Goal: Task Accomplishment & Management: Manage account settings

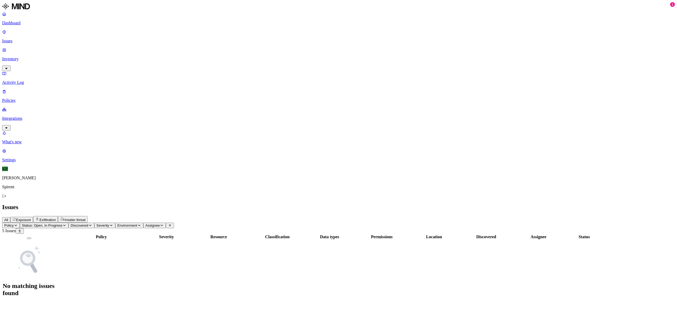
click at [56, 218] on span "Exfiltration" at bounding box center [47, 220] width 16 height 4
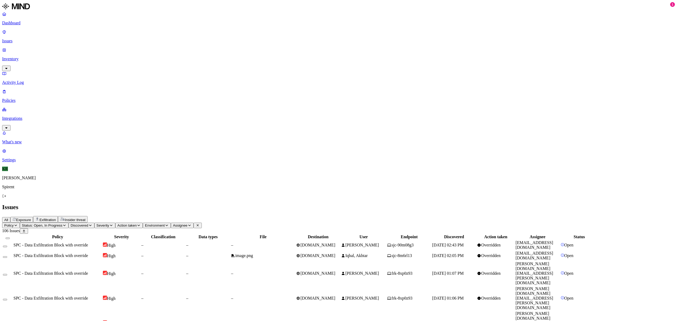
click at [295, 240] on td "–" at bounding box center [263, 245] width 65 height 10
click at [335, 253] on span "[DOMAIN_NAME]" at bounding box center [315, 255] width 39 height 4
click at [431, 261] on td "frk-8xp0z93" at bounding box center [409, 273] width 44 height 24
click at [379, 296] on span "[PERSON_NAME]" at bounding box center [360, 298] width 38 height 4
click at [379, 321] on span "[PERSON_NAME]" at bounding box center [360, 323] width 38 height 4
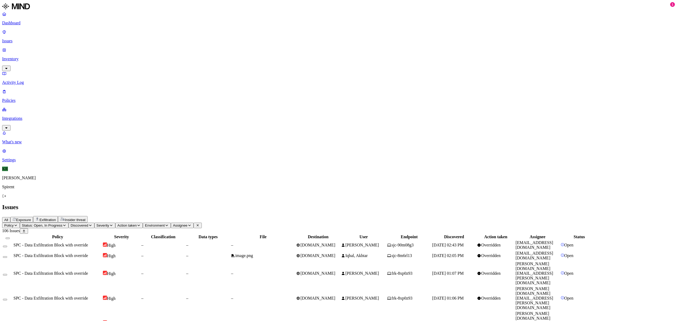
click at [193, 223] on button "Assignee" at bounding box center [182, 226] width 23 height 6
type input "🎮 FIRST DECISION: How do you begin your investigation? (Circle your choice) A) …"
click at [280, 216] on div "All Exposure Exfiltration Insider threat" at bounding box center [338, 219] width 672 height 7
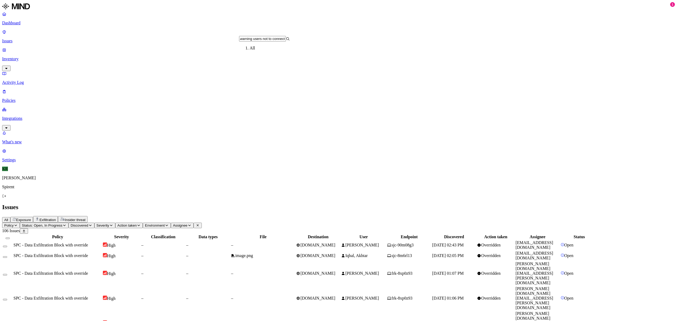
click at [199, 224] on icon at bounding box center [198, 225] width 2 height 2
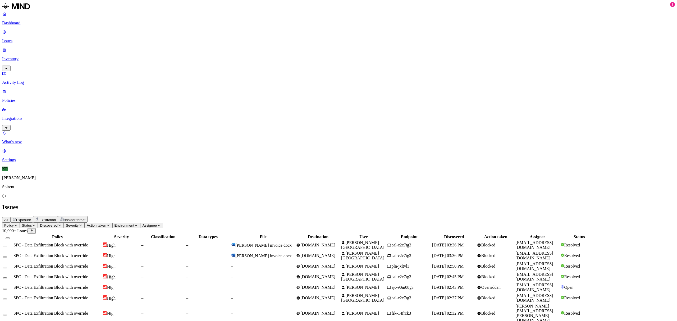
click at [38, 223] on button "Status" at bounding box center [29, 226] width 18 height 6
click at [103, 50] on span "Open" at bounding box center [100, 52] width 9 height 4
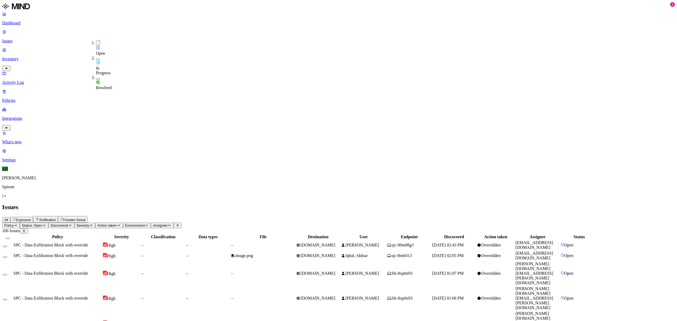
click at [103, 66] on span "In Progress" at bounding box center [103, 70] width 15 height 9
click at [96, 76] on div "Resolved" at bounding box center [96, 83] width 0 height 15
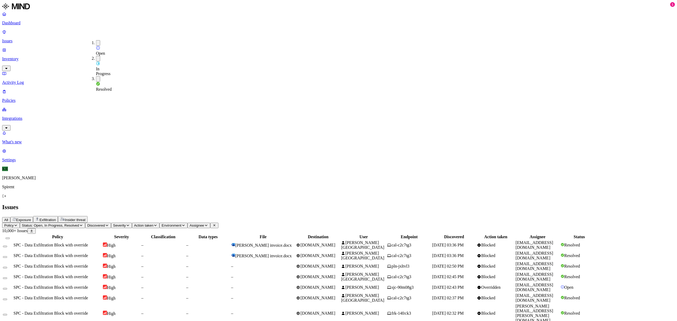
click at [204, 223] on span "Assignee" at bounding box center [196, 225] width 15 height 4
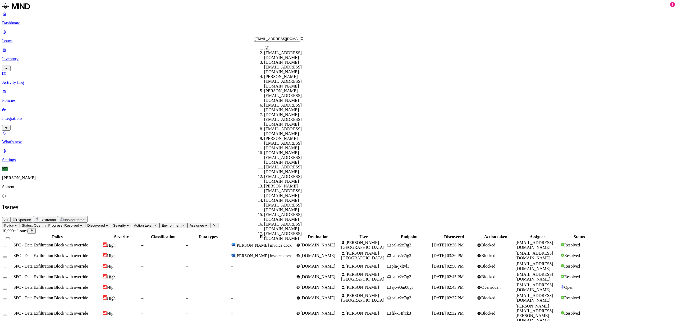
type input "[EMAIL_ADDRESS][DOMAIN_NAME]"
click at [304, 40] on icon at bounding box center [302, 38] width 4 height 3
click at [284, 58] on div "[EMAIL_ADDRESS][DOMAIN_NAME]" at bounding box center [289, 55] width 51 height 10
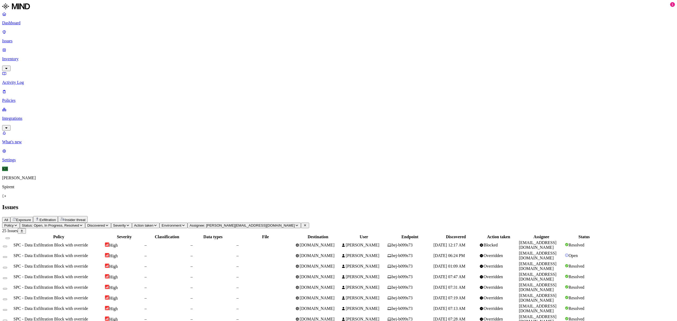
click at [379, 285] on span "[PERSON_NAME]" at bounding box center [360, 287] width 38 height 4
click at [386, 272] on td "[PERSON_NAME]" at bounding box center [363, 277] width 45 height 10
click at [386, 261] on td "[PERSON_NAME]" at bounding box center [363, 266] width 45 height 10
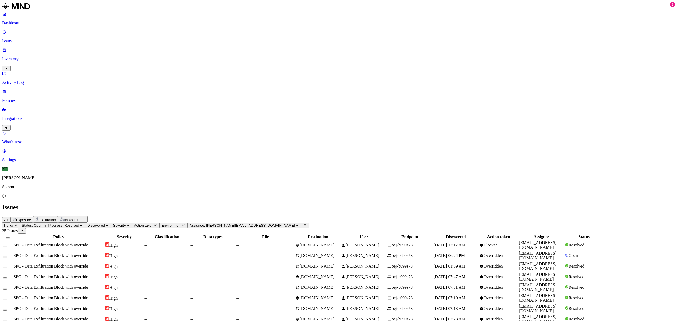
click at [307, 224] on icon at bounding box center [305, 225] width 4 height 3
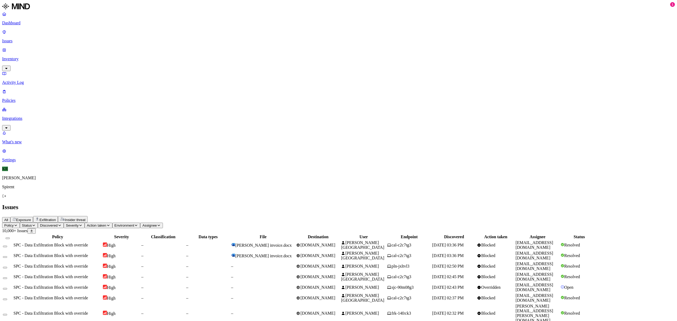
drag, startPoint x: 223, startPoint y: 31, endPoint x: 223, endPoint y: 34, distance: 3.4
click at [157, 223] on span "Assignee" at bounding box center [149, 225] width 15 height 4
type input "[PERSON_NAME][EMAIL_ADDRESS][DOMAIN_NAME]"
click at [245, 59] on div "[PERSON_NAME][EMAIL_ADDRESS][DOMAIN_NAME]" at bounding box center [248, 57] width 51 height 14
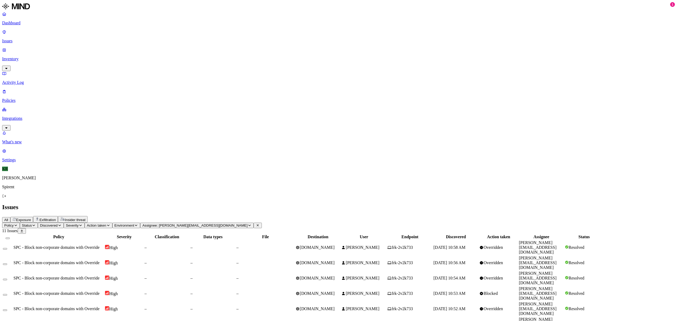
click at [235, 240] on td "–" at bounding box center [212, 247] width 45 height 15
click at [341, 271] on td "[DOMAIN_NAME]" at bounding box center [317, 278] width 45 height 15
click at [10, 217] on button "All" at bounding box center [6, 220] width 8 height 6
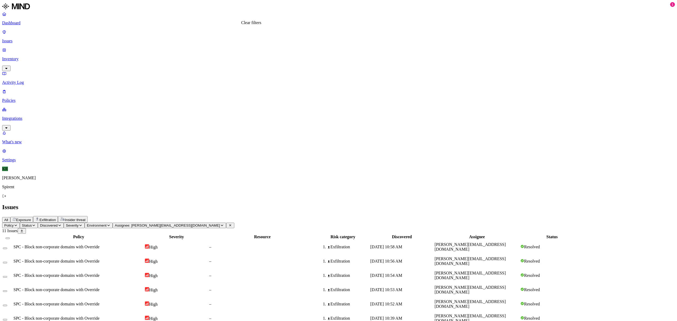
click at [232, 224] on icon at bounding box center [230, 225] width 4 height 3
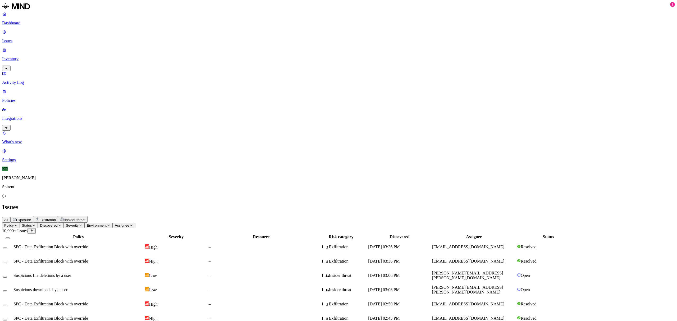
click at [56, 218] on span "Exfiltration" at bounding box center [47, 220] width 16 height 4
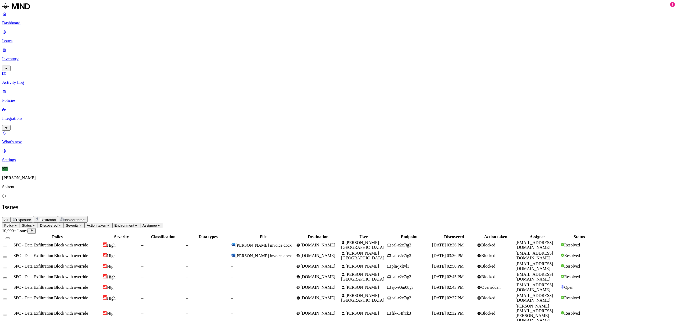
click at [112, 223] on button "Action taken" at bounding box center [98, 226] width 27 height 6
click at [36, 224] on icon "button" at bounding box center [34, 225] width 4 height 3
click at [96, 45] on img at bounding box center [98, 47] width 4 height 4
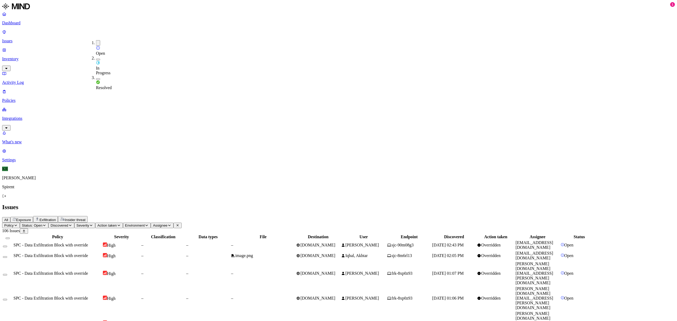
click at [96, 59] on button "button" at bounding box center [98, 60] width 4 height 2
click at [356, 223] on header "Policy Status: Open, In Progress Discovered Severity Action taken Environment A…" at bounding box center [338, 228] width 672 height 11
drag, startPoint x: 608, startPoint y: 216, endPoint x: 567, endPoint y: 216, distance: 41.0
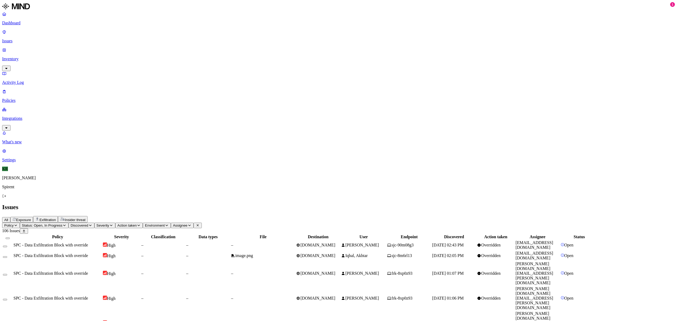
copy link "[PERSON_NAME][DOMAIN_NAME][EMAIL_ADDRESS][PERSON_NAME][DOMAIN_NAME]"
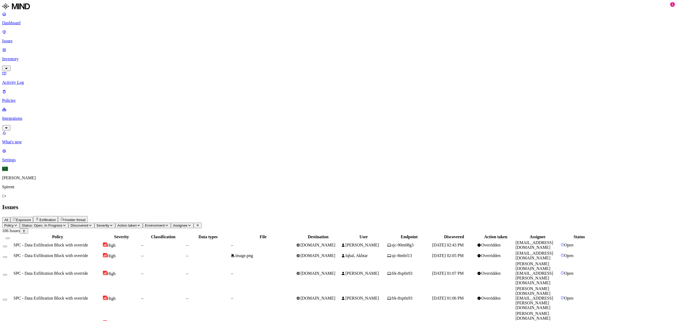
click at [10, 237] on button "Select all" at bounding box center [8, 238] width 4 height 2
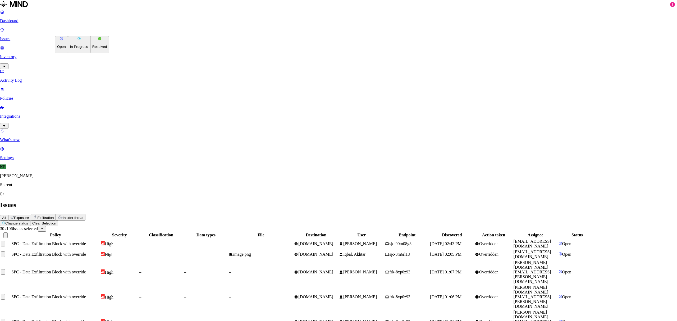
click at [92, 49] on p "Resolved" at bounding box center [99, 47] width 15 height 4
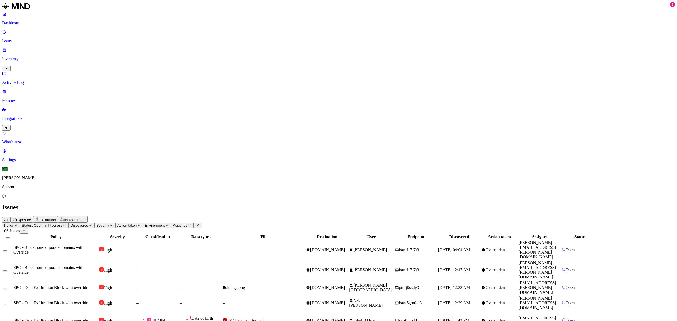
click at [348, 240] on td "[DOMAIN_NAME]" at bounding box center [327, 250] width 43 height 20
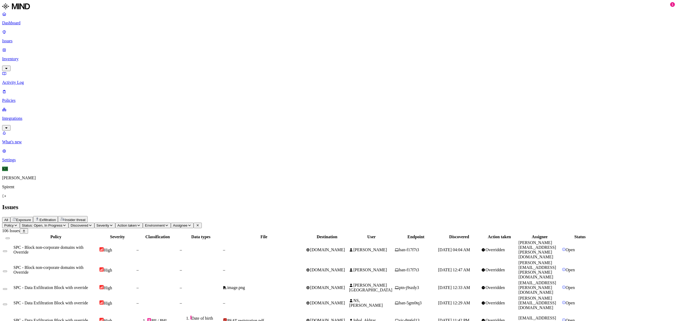
drag, startPoint x: 638, startPoint y: 252, endPoint x: 568, endPoint y: 254, distance: 70.9
copy link "[EMAIL_ADDRESS][DOMAIN_NAME]"
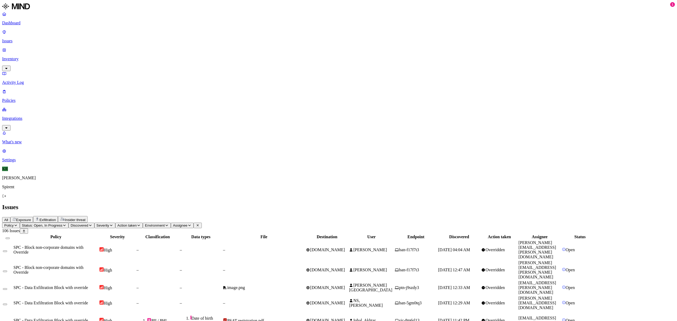
drag, startPoint x: 621, startPoint y: 252, endPoint x: 568, endPoint y: 260, distance: 53.7
copy link "[PERSON_NAME][EMAIL_ADDRESS][DOMAIN_NAME]"
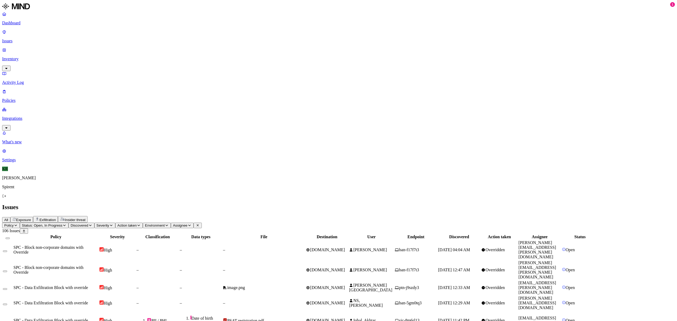
click at [10, 237] on button "Select all" at bounding box center [8, 238] width 4 height 2
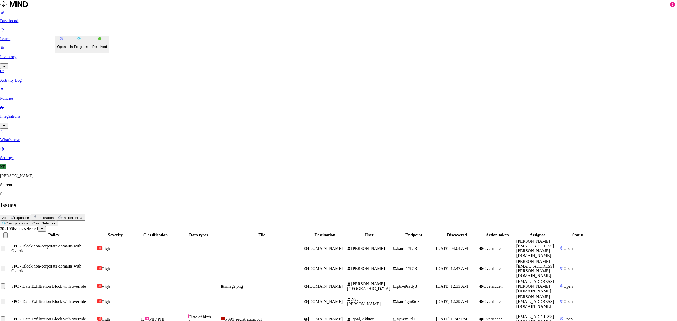
click at [92, 49] on p "Resolved" at bounding box center [99, 47] width 15 height 4
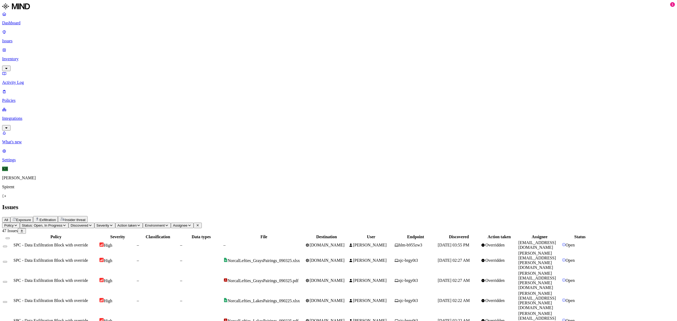
click at [348, 240] on td "[DOMAIN_NAME]" at bounding box center [326, 245] width 43 height 10
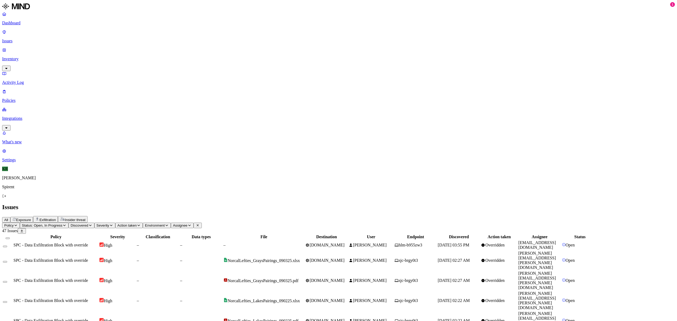
click at [10, 237] on button "Select all" at bounding box center [8, 238] width 4 height 2
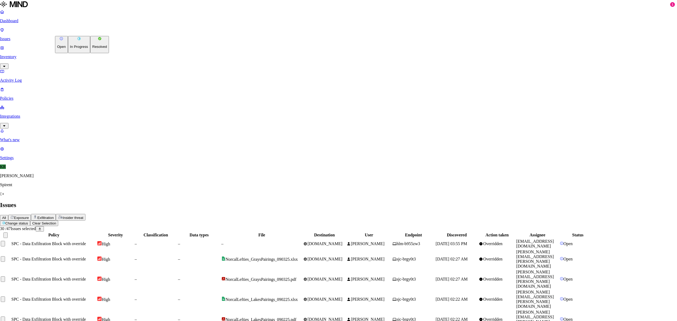
click at [92, 49] on p "Resolved" at bounding box center [99, 47] width 15 height 4
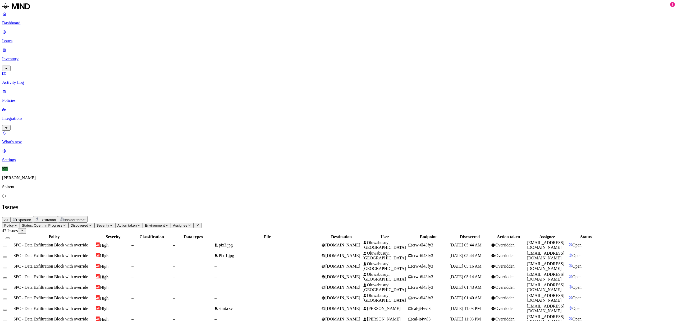
click at [214, 240] on td "–" at bounding box center [193, 245] width 41 height 10
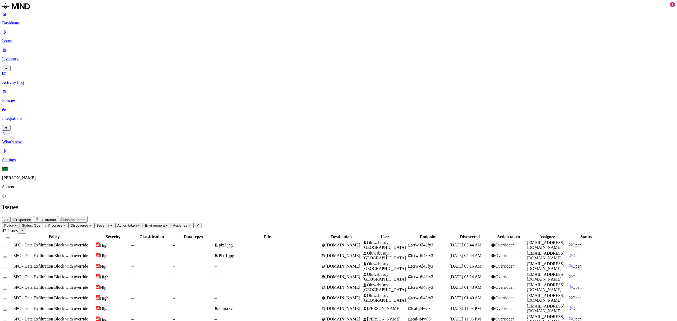
click at [13, 234] on th at bounding box center [8, 236] width 10 height 5
click at [10, 237] on button "Select all" at bounding box center [8, 238] width 4 height 2
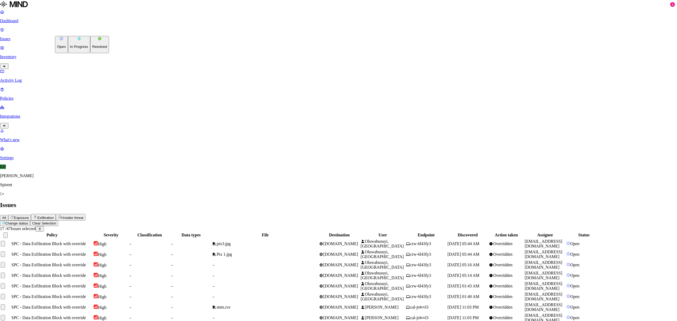
click at [74, 31] on html "Dashboard Issues Inventory Activity Log Policies Integrations What's new 1 Sett…" at bounding box center [338, 254] width 677 height 508
click at [92, 49] on p "Resolved" at bounding box center [99, 47] width 15 height 4
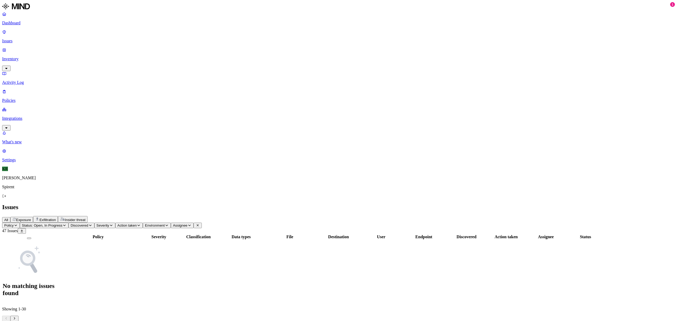
drag, startPoint x: 11, startPoint y: 62, endPoint x: 16, endPoint y: 63, distance: 5.3
click at [11, 89] on link "Policies" at bounding box center [338, 96] width 672 height 14
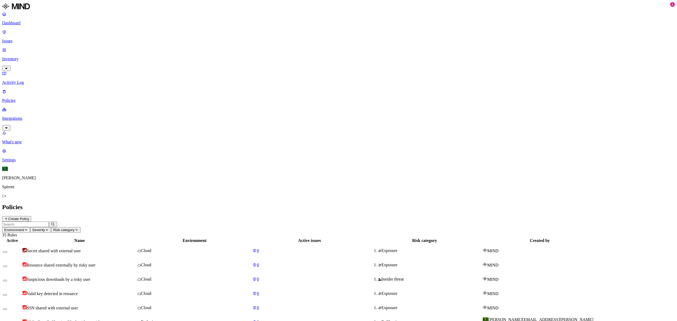
scroll to position [48, 0]
